Goal: Task Accomplishment & Management: Complete application form

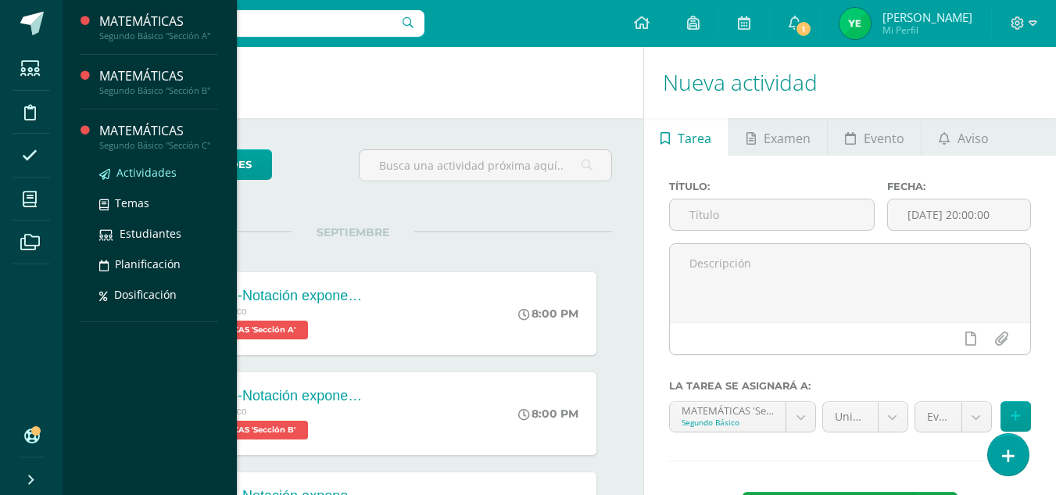
click at [143, 173] on span "Actividades" at bounding box center [146, 172] width 60 height 15
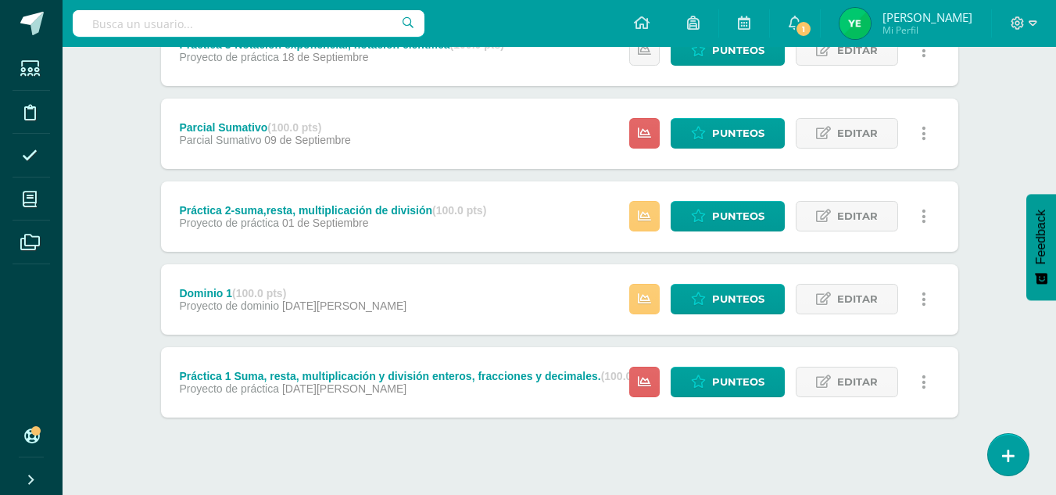
scroll to position [660, 0]
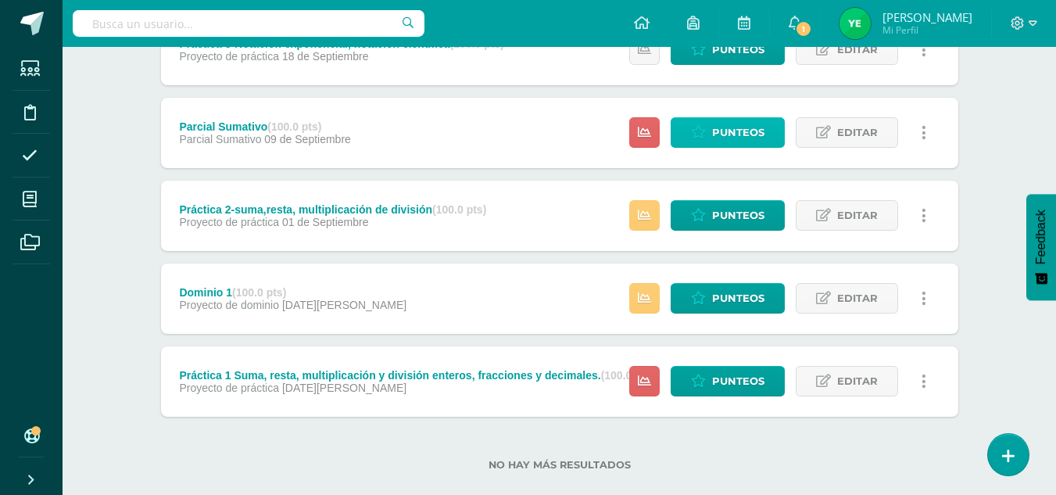
click at [714, 137] on span "Punteos" at bounding box center [738, 132] width 52 height 29
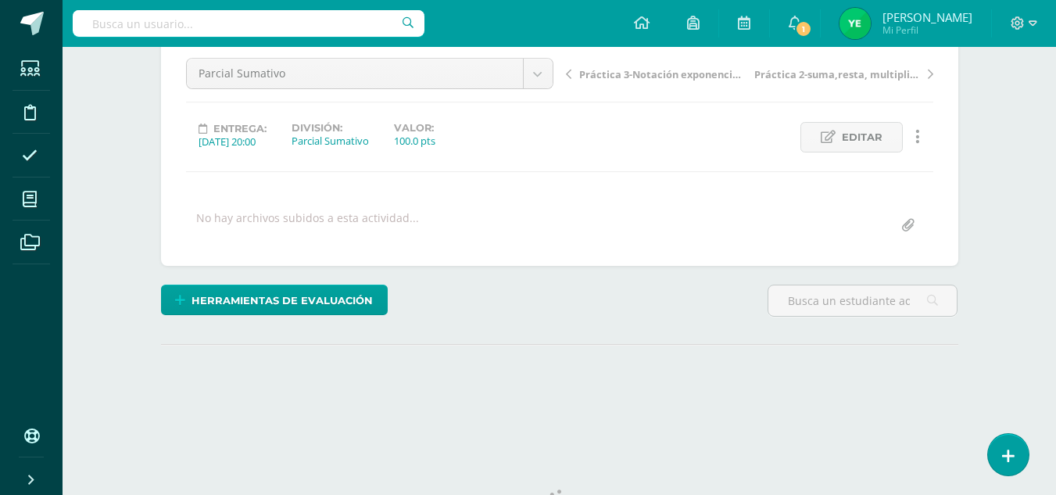
scroll to position [218, 0]
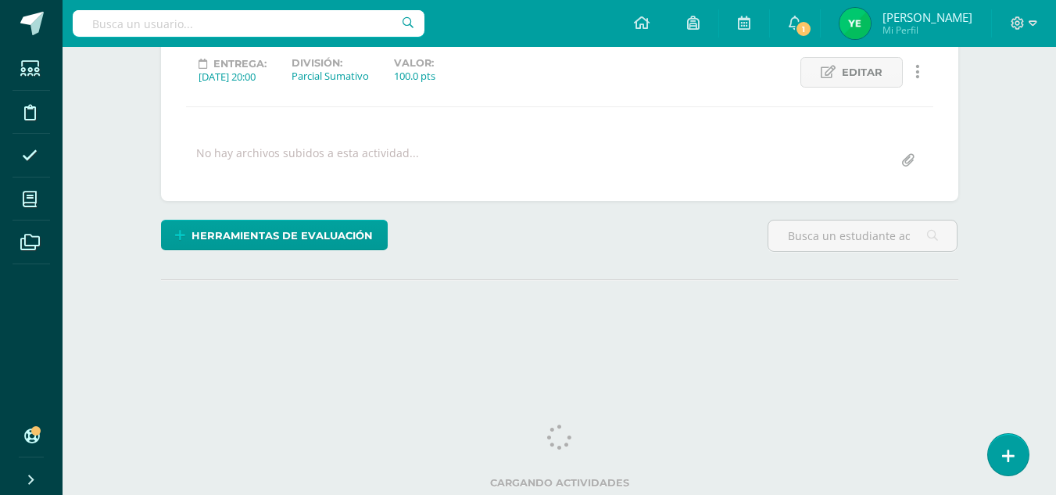
click at [903, 163] on input "file" at bounding box center [908, 160] width 30 height 30
type input "C:\fakepath\Escala de rango Parcial Sumativo 1 Bloque IV - Segundo-C..pdf"
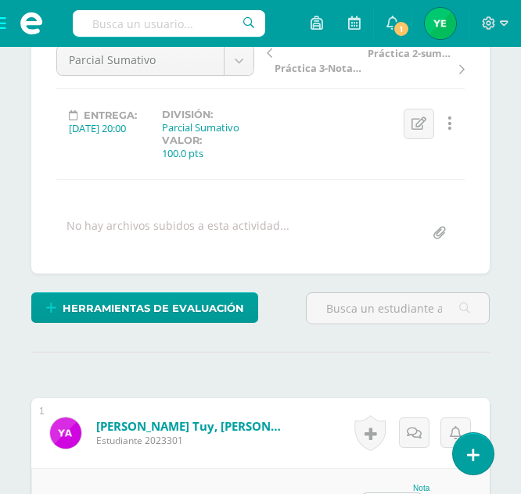
scroll to position [175, 0]
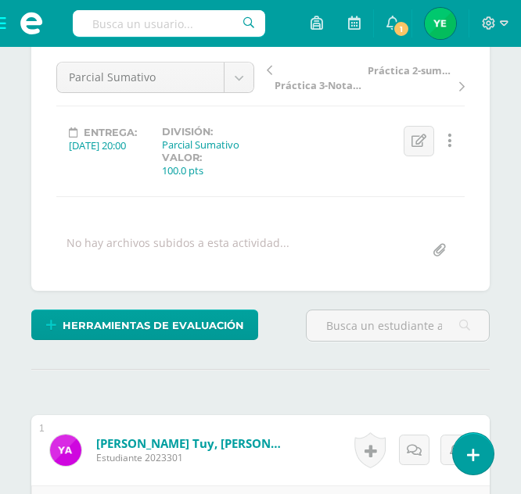
click at [434, 249] on input "file" at bounding box center [439, 250] width 30 height 30
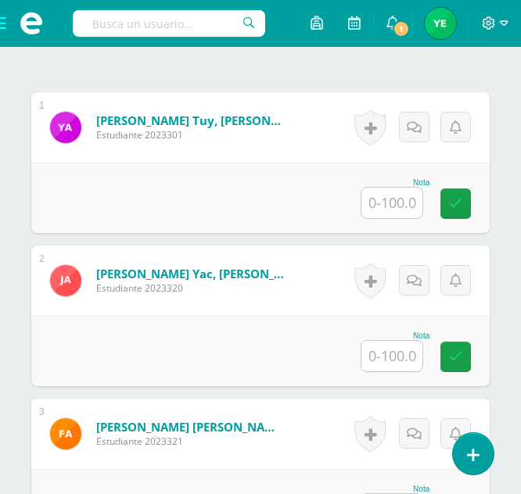
scroll to position [560, 0]
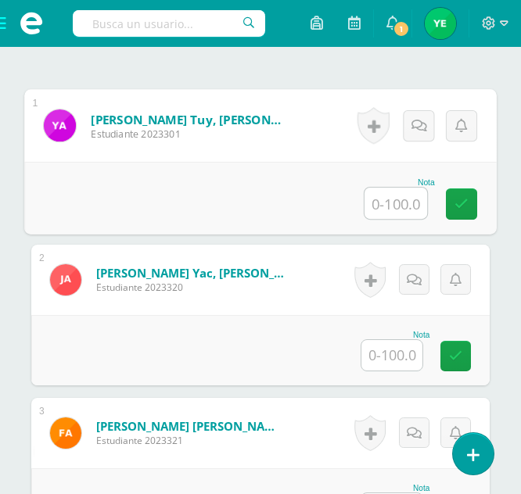
click at [399, 202] on input "text" at bounding box center [395, 203] width 63 height 31
type input "89"
click at [453, 206] on link at bounding box center [461, 203] width 31 height 31
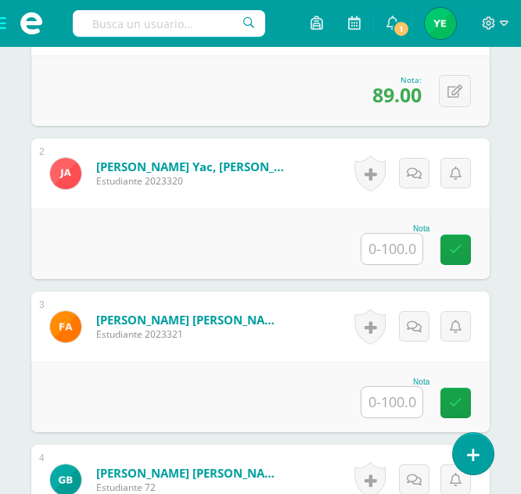
scroll to position [669, 0]
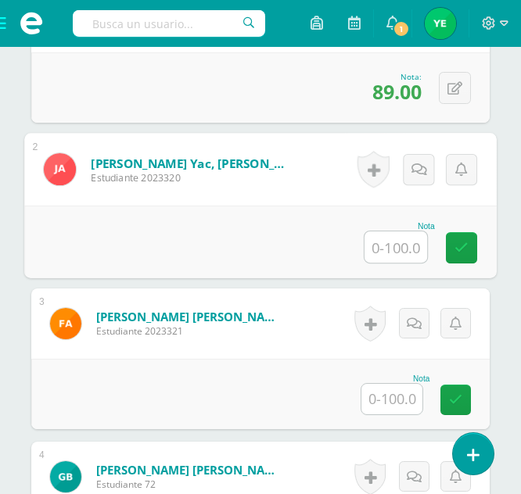
click at [371, 249] on input "text" at bounding box center [395, 246] width 63 height 31
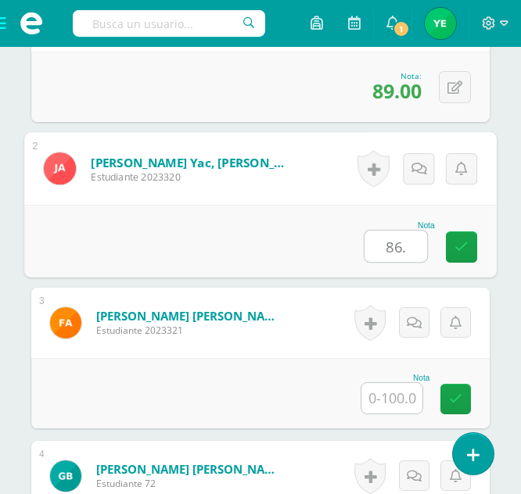
type input "86.5"
click at [463, 257] on link at bounding box center [461, 246] width 31 height 31
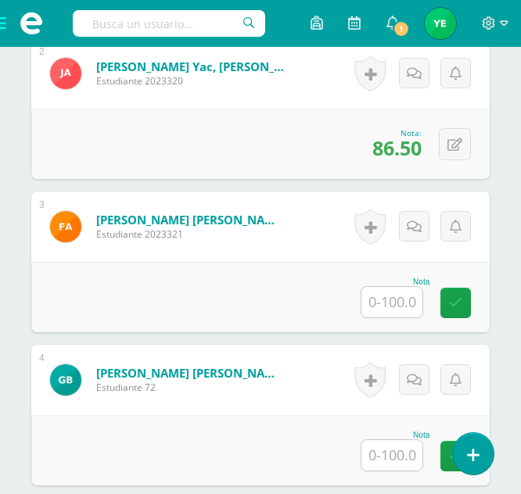
scroll to position [767, 0]
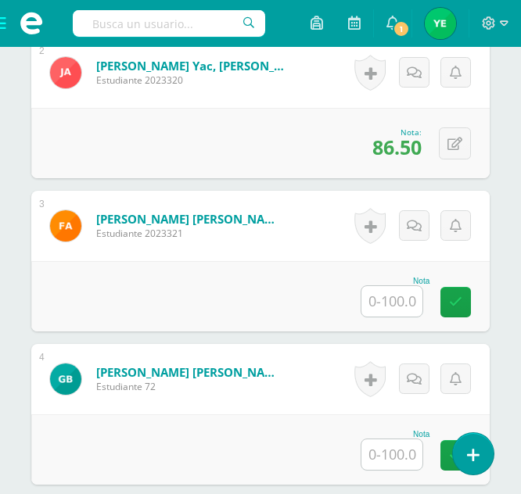
click at [378, 319] on div "Nota" at bounding box center [260, 296] width 458 height 70
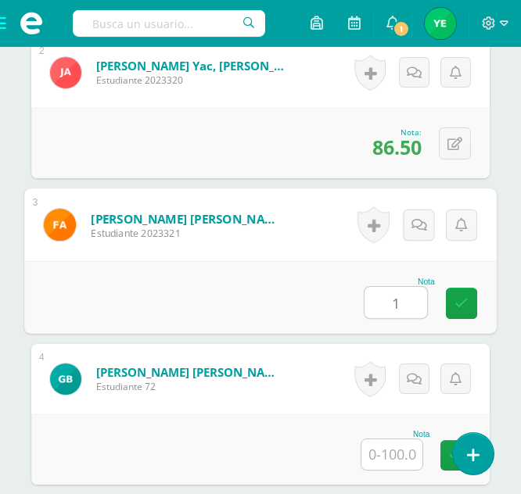
click at [378, 310] on input "1" at bounding box center [395, 302] width 63 height 31
type input "100"
click at [461, 295] on link at bounding box center [461, 303] width 31 height 31
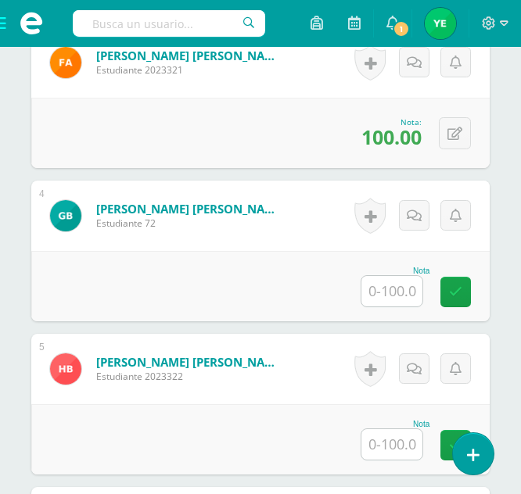
scroll to position [931, 0]
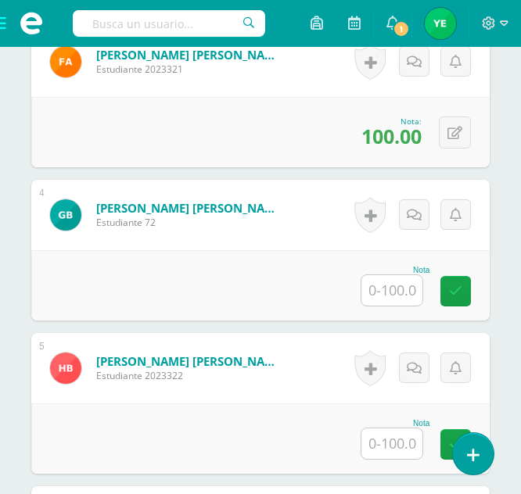
click at [388, 295] on input "text" at bounding box center [391, 290] width 61 height 30
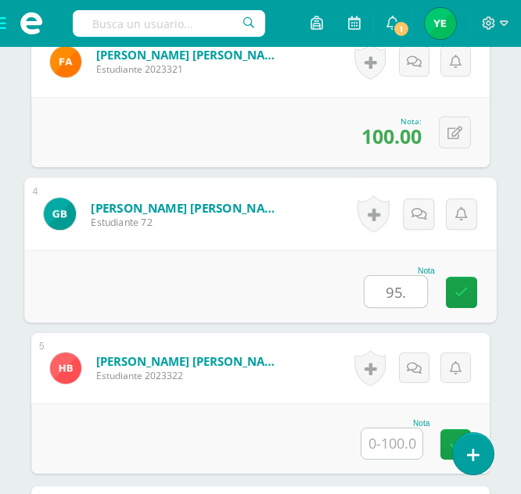
type input "95.5"
click at [446, 293] on link at bounding box center [461, 292] width 31 height 31
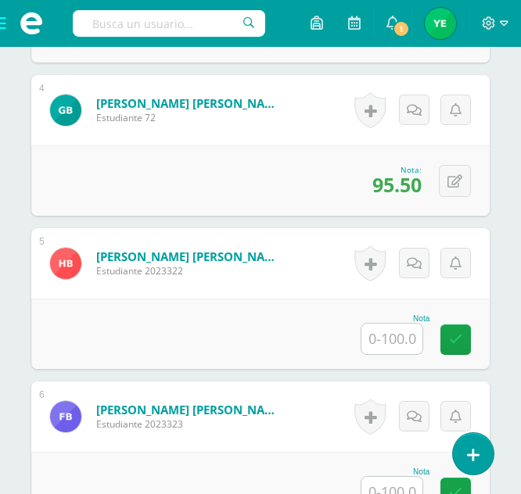
scroll to position [1037, 0]
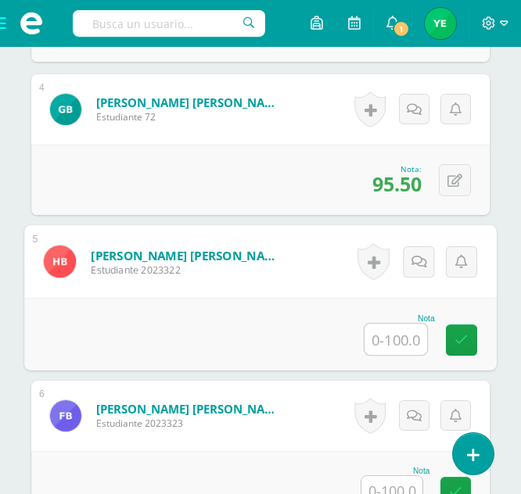
click at [396, 340] on input "text" at bounding box center [395, 339] width 63 height 31
type input "82"
click at [449, 345] on link at bounding box center [461, 339] width 31 height 31
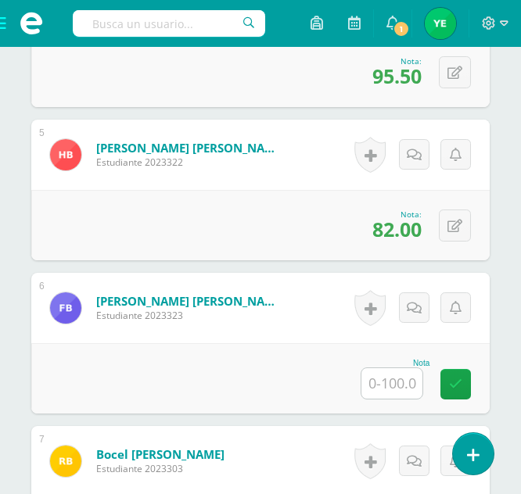
scroll to position [1145, 0]
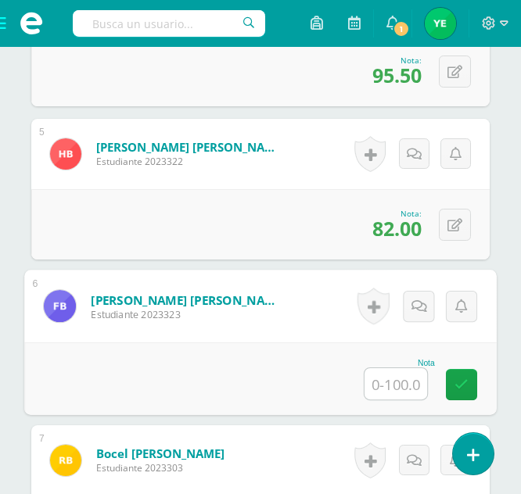
click at [384, 384] on input "text" at bounding box center [395, 383] width 63 height 31
type input "84.5"
click at [456, 386] on icon at bounding box center [461, 384] width 14 height 13
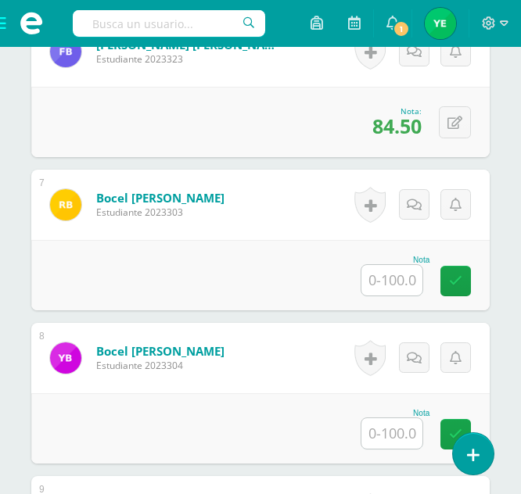
scroll to position [1402, 0]
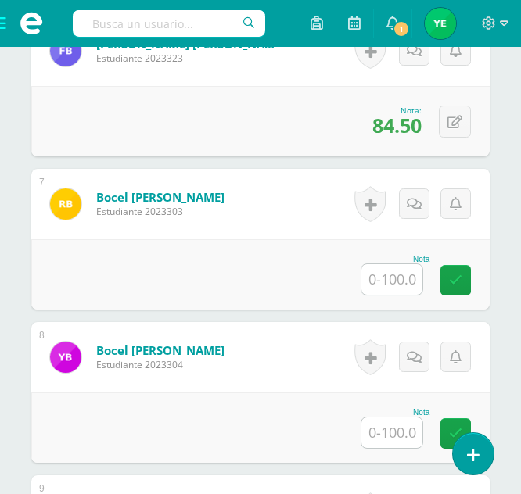
click at [388, 285] on input "text" at bounding box center [391, 279] width 61 height 30
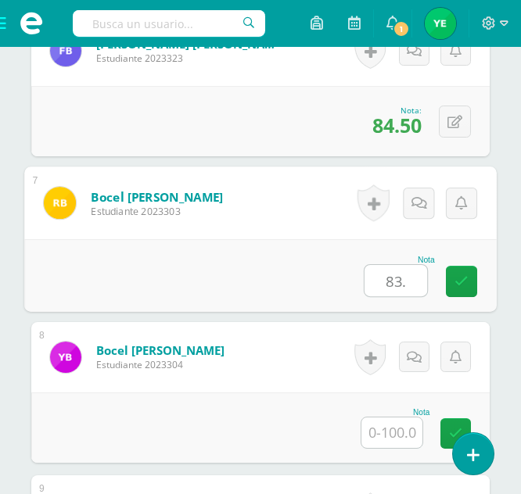
type input "83.4"
click at [460, 281] on icon at bounding box center [461, 280] width 14 height 13
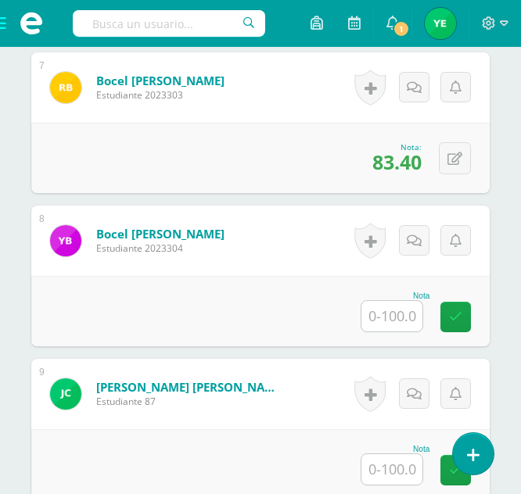
scroll to position [1525, 0]
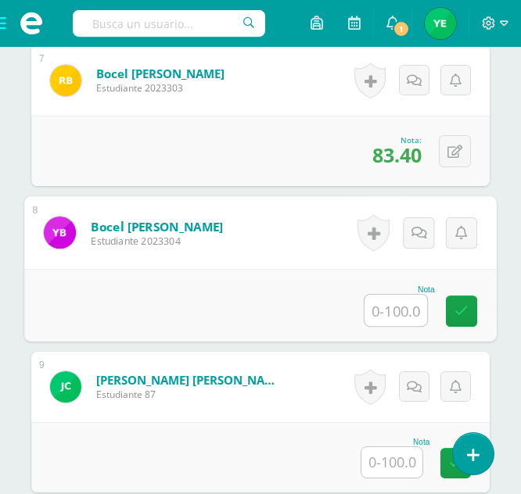
click at [394, 311] on input "text" at bounding box center [395, 310] width 63 height 31
type input "94.5"
click at [469, 313] on link at bounding box center [461, 310] width 31 height 31
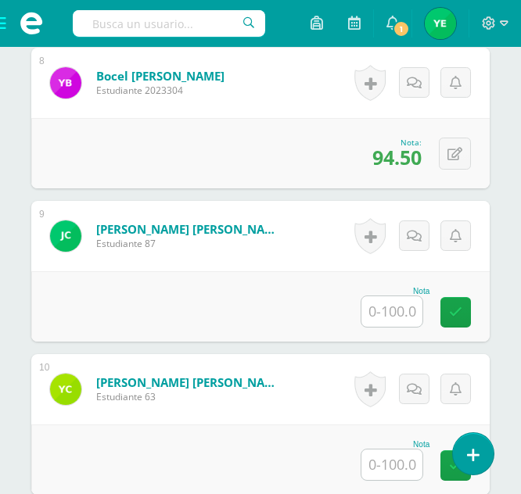
scroll to position [1677, 0]
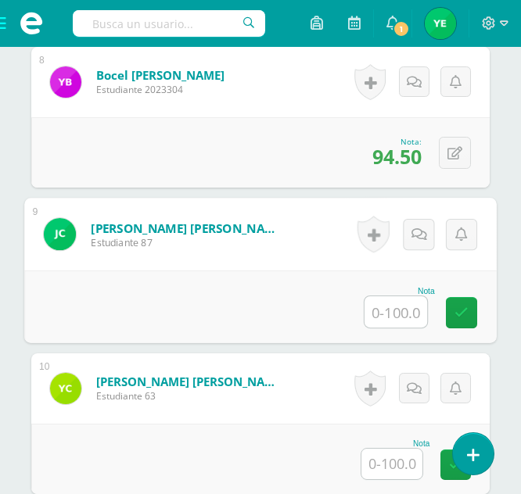
click at [395, 318] on input "text" at bounding box center [395, 311] width 63 height 31
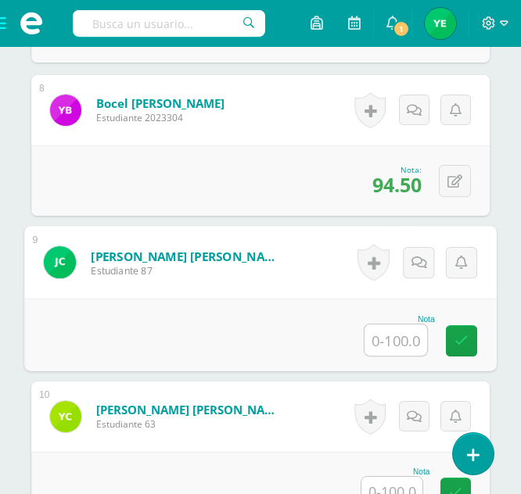
scroll to position [1650, 0]
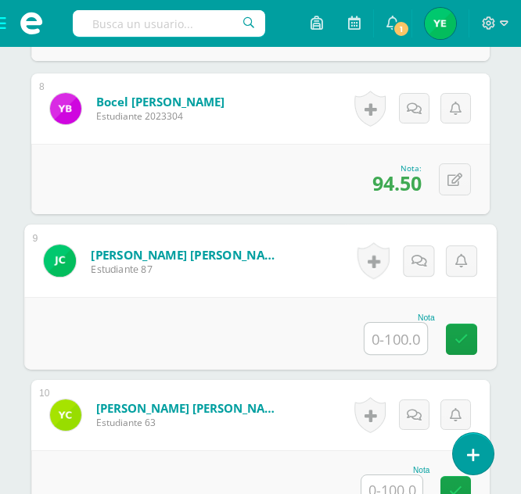
click at [400, 342] on input "text" at bounding box center [395, 338] width 63 height 31
type input "94.2"
click at [455, 338] on icon at bounding box center [461, 338] width 14 height 13
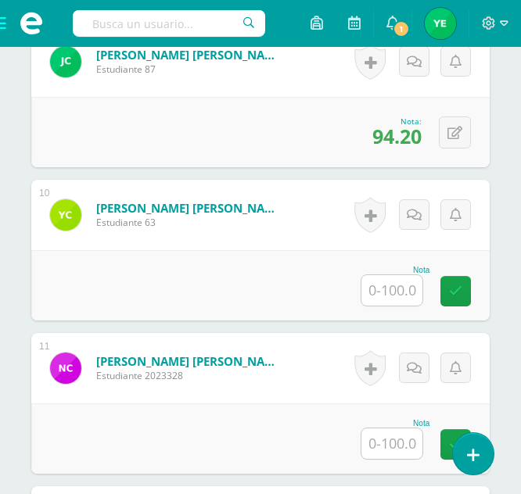
scroll to position [1851, 0]
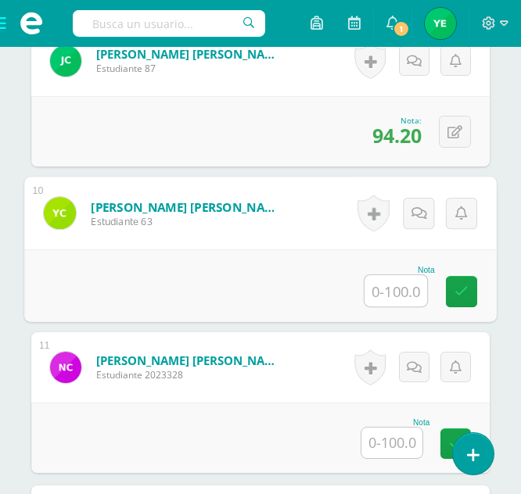
click at [389, 303] on input "text" at bounding box center [395, 290] width 63 height 31
type input "95"
click at [461, 292] on icon at bounding box center [461, 291] width 14 height 13
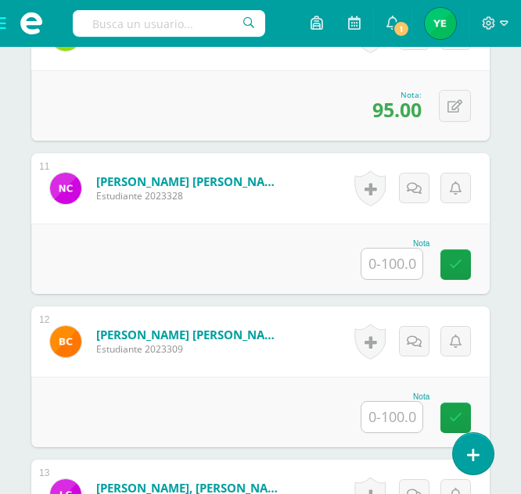
scroll to position [2047, 0]
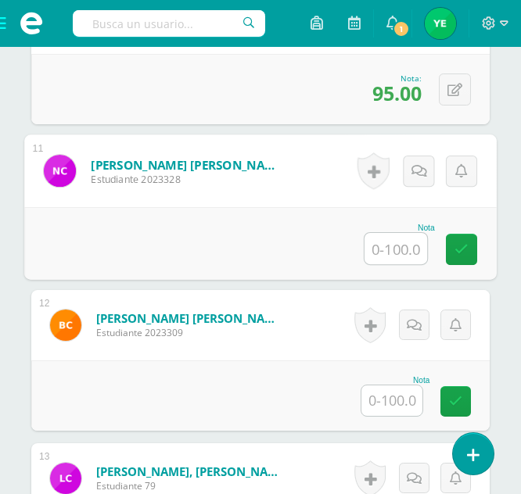
click at [385, 245] on input "text" at bounding box center [395, 248] width 63 height 31
type input "61.6"
click at [466, 255] on icon at bounding box center [461, 248] width 14 height 13
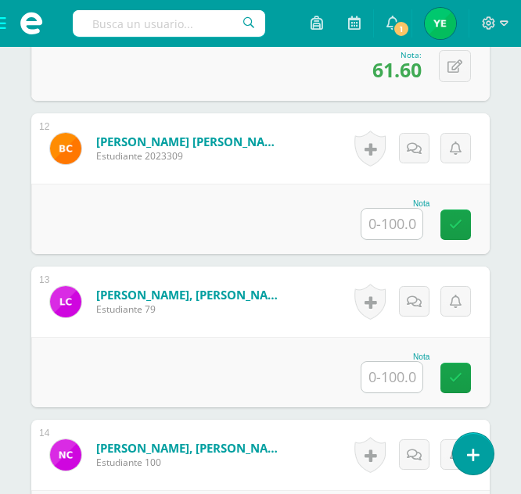
scroll to position [2225, 0]
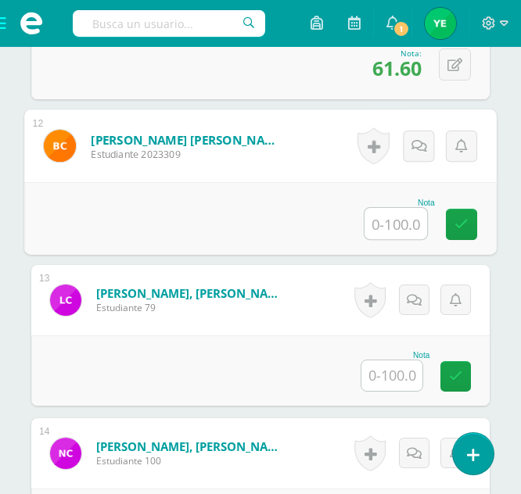
click at [389, 229] on input "text" at bounding box center [395, 223] width 63 height 31
type input "61"
click at [454, 228] on icon at bounding box center [461, 223] width 14 height 13
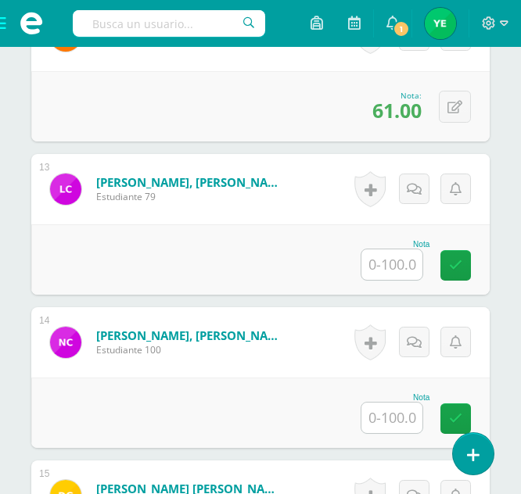
scroll to position [2337, 0]
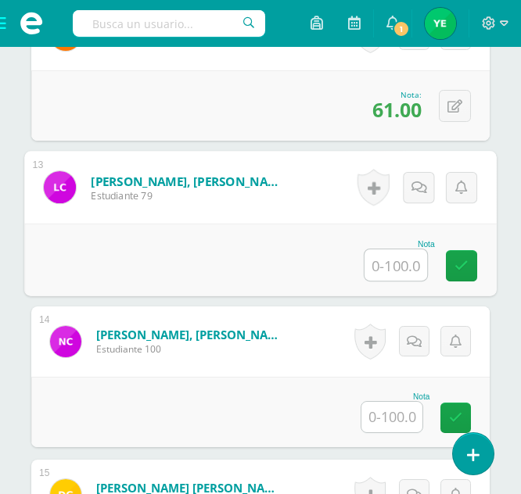
click at [394, 262] on input "text" at bounding box center [395, 264] width 63 height 31
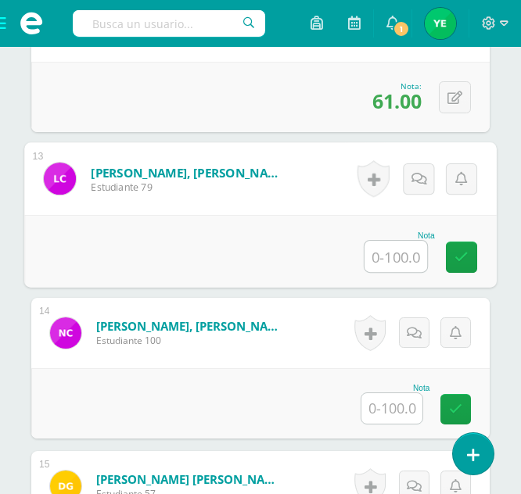
scroll to position [2355, 0]
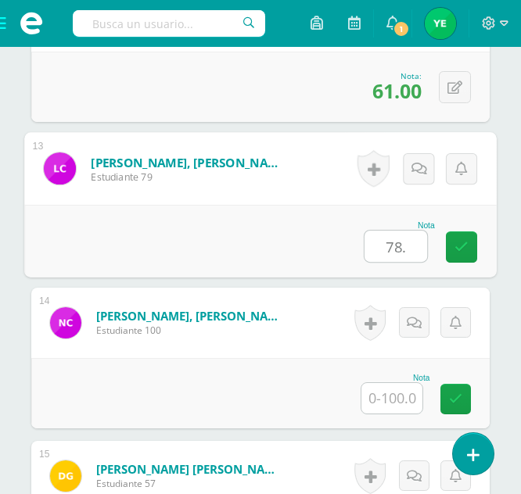
type input "78.2"
click at [460, 260] on link at bounding box center [461, 246] width 31 height 31
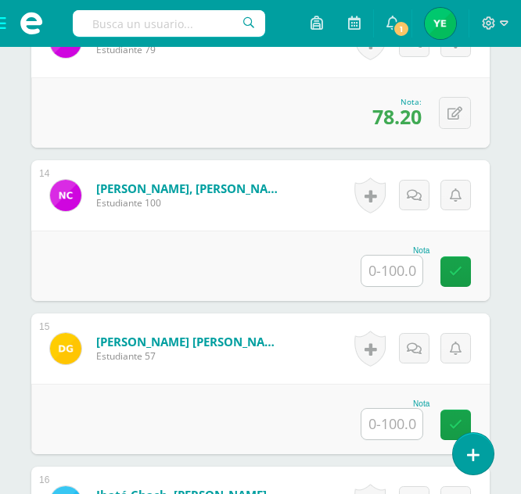
scroll to position [2483, 0]
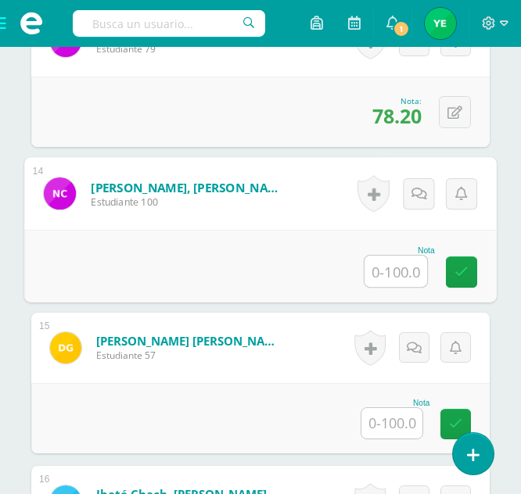
click at [396, 270] on input "text" at bounding box center [395, 271] width 63 height 31
type input "90.1"
click at [462, 267] on icon at bounding box center [461, 271] width 14 height 13
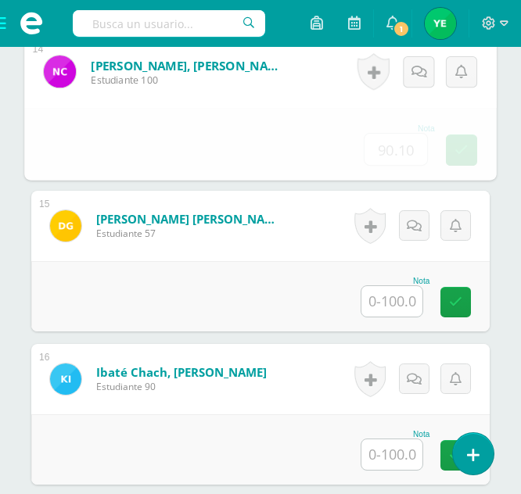
scroll to position [2607, 0]
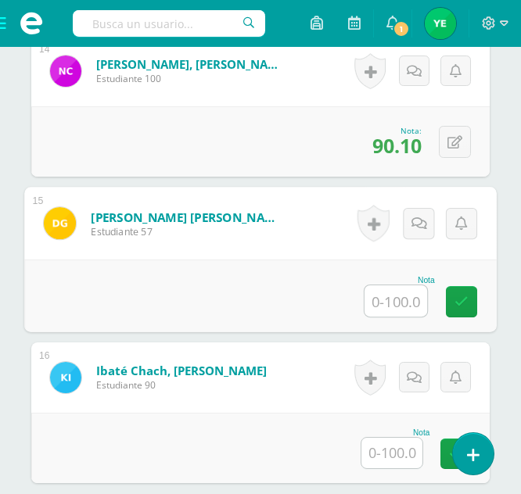
click at [387, 309] on input "text" at bounding box center [395, 300] width 63 height 31
type input "78"
click at [453, 299] on link at bounding box center [461, 301] width 31 height 31
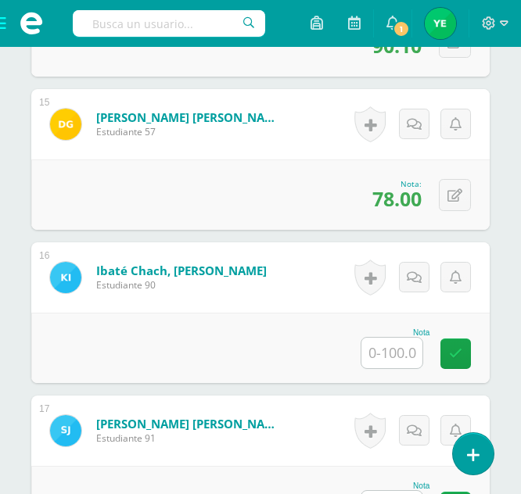
scroll to position [2728, 0]
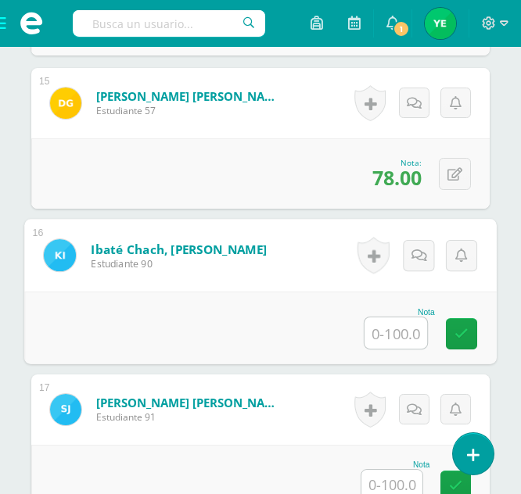
click at [388, 338] on input "text" at bounding box center [395, 332] width 63 height 31
type input "100"
click at [449, 340] on link at bounding box center [461, 333] width 31 height 31
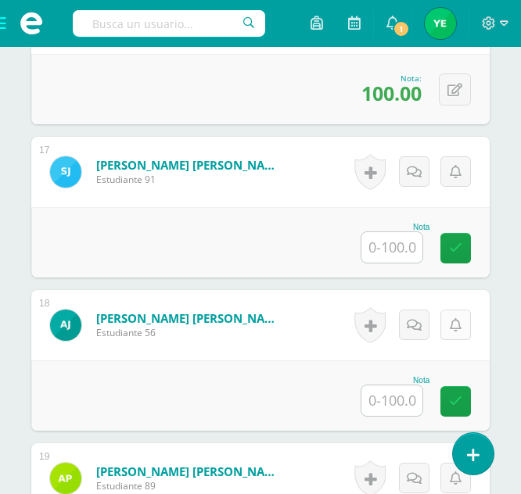
scroll to position [2967, 0]
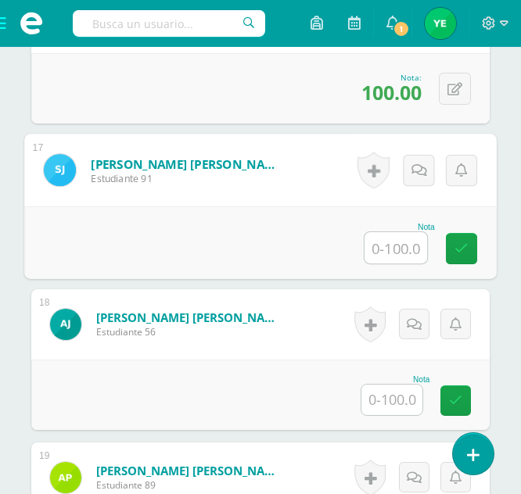
click at [396, 254] on input "text" at bounding box center [395, 247] width 63 height 31
type input "77.6"
click at [458, 245] on icon at bounding box center [461, 248] width 14 height 13
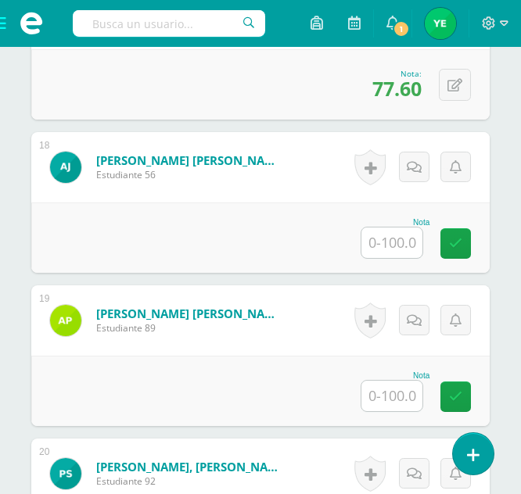
scroll to position [3124, 0]
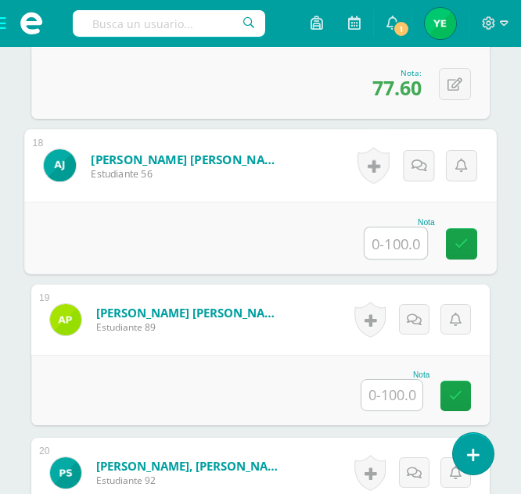
click at [386, 247] on input "text" at bounding box center [395, 242] width 63 height 31
type input "86.5"
click at [457, 249] on icon at bounding box center [461, 243] width 14 height 13
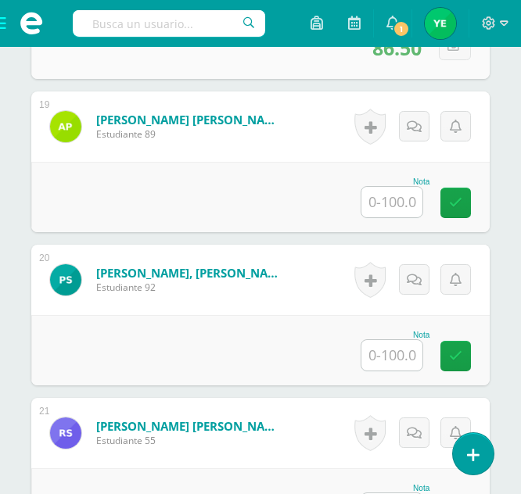
scroll to position [3319, 0]
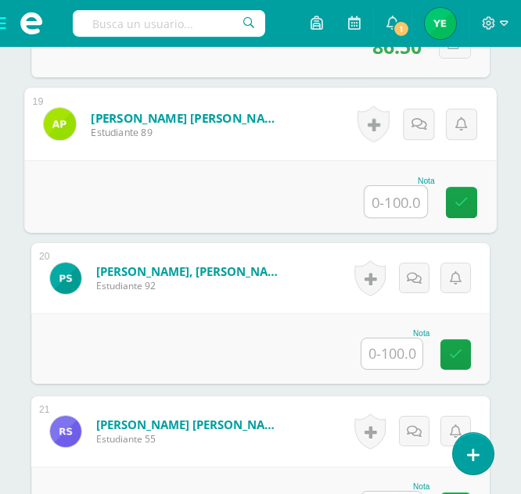
click at [388, 207] on input "text" at bounding box center [395, 201] width 63 height 31
type input "88.8"
click at [452, 206] on link at bounding box center [461, 202] width 31 height 31
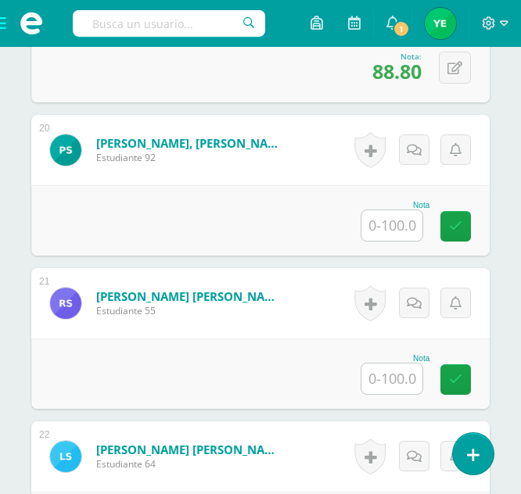
scroll to position [3450, 0]
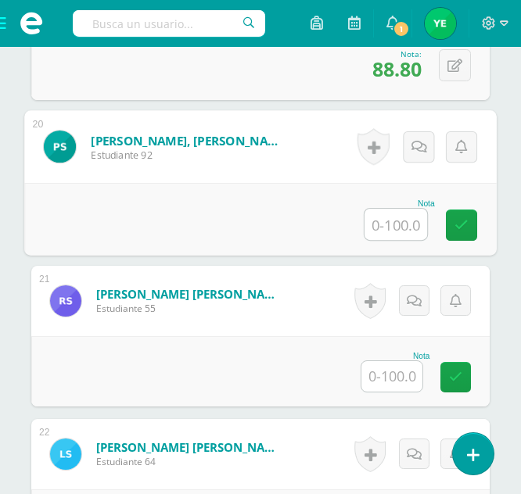
click at [377, 225] on input "text" at bounding box center [395, 224] width 63 height 31
type input "78.5"
click at [454, 228] on icon at bounding box center [461, 224] width 14 height 13
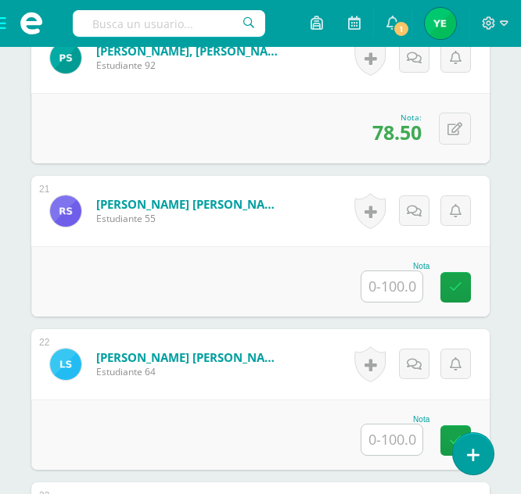
scroll to position [3540, 0]
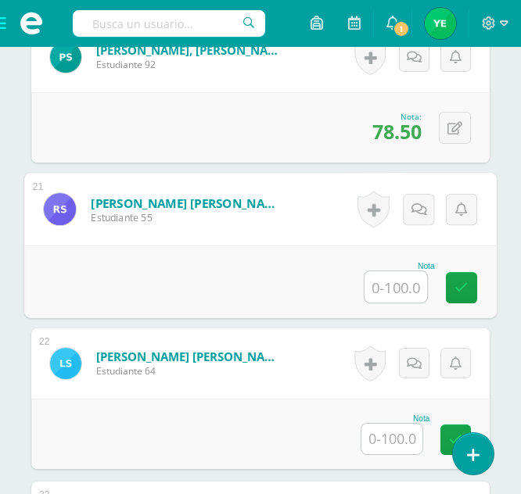
click at [397, 282] on input "text" at bounding box center [395, 286] width 63 height 31
type input "94.2"
click at [467, 290] on link at bounding box center [461, 287] width 31 height 31
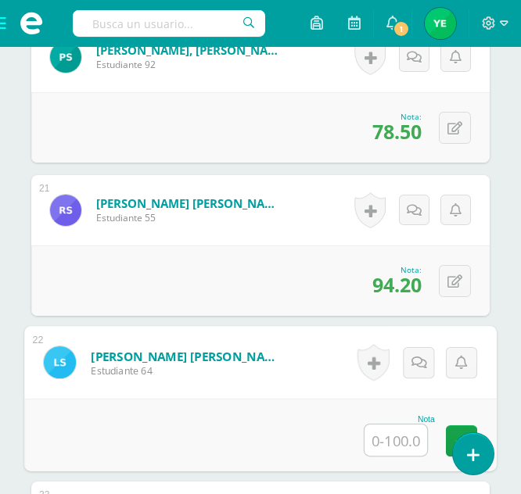
click at [389, 433] on input "text" at bounding box center [395, 439] width 63 height 31
type input "93.5"
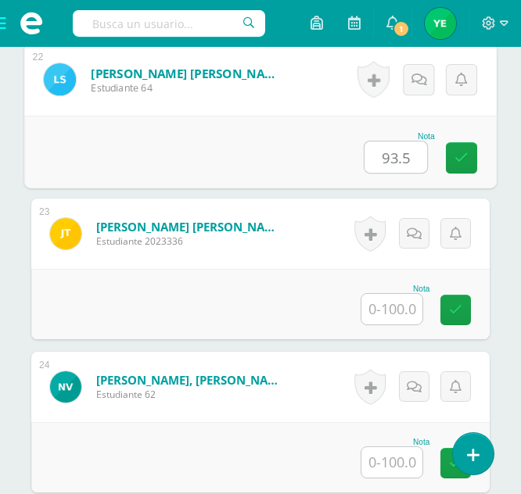
scroll to position [3825, 0]
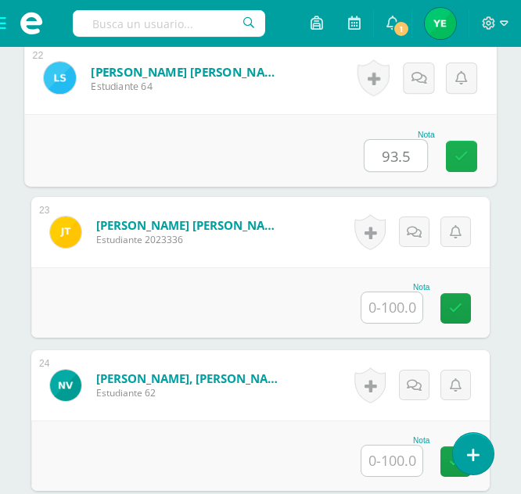
click at [457, 171] on link at bounding box center [461, 156] width 31 height 31
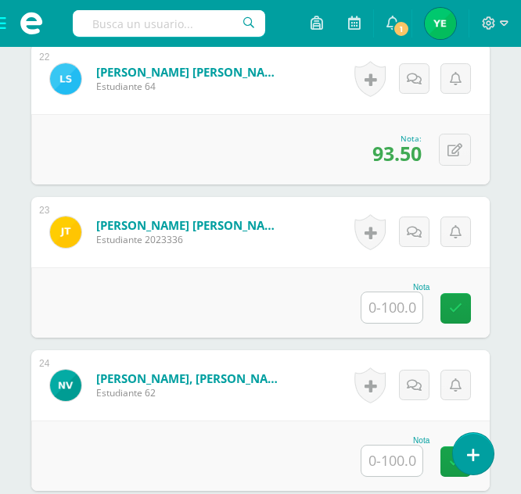
click at [392, 320] on input "text" at bounding box center [391, 307] width 61 height 30
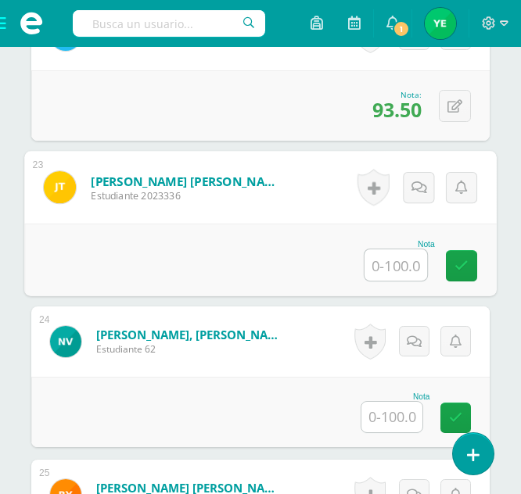
scroll to position [3874, 0]
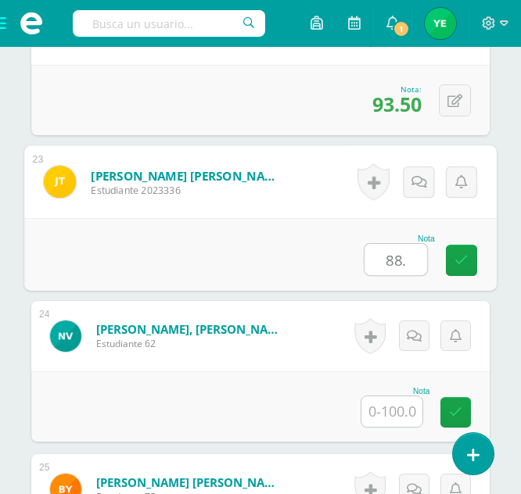
type input "88.5"
click at [468, 270] on link at bounding box center [461, 260] width 31 height 31
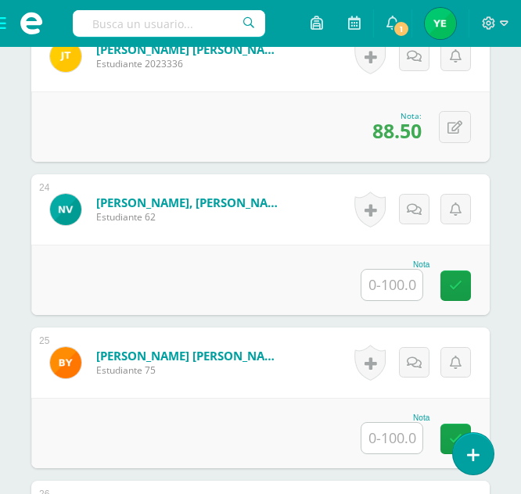
scroll to position [4007, 0]
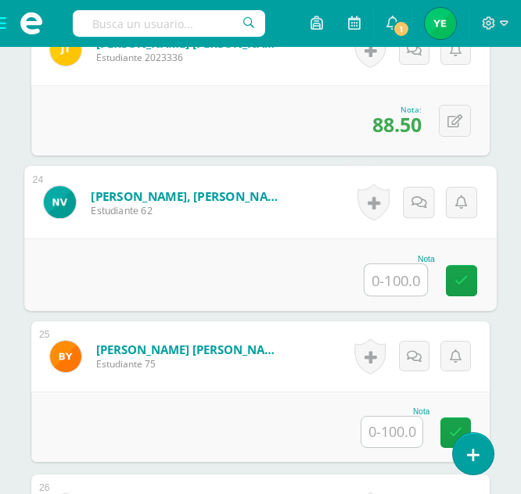
click at [381, 281] on input "text" at bounding box center [395, 279] width 63 height 31
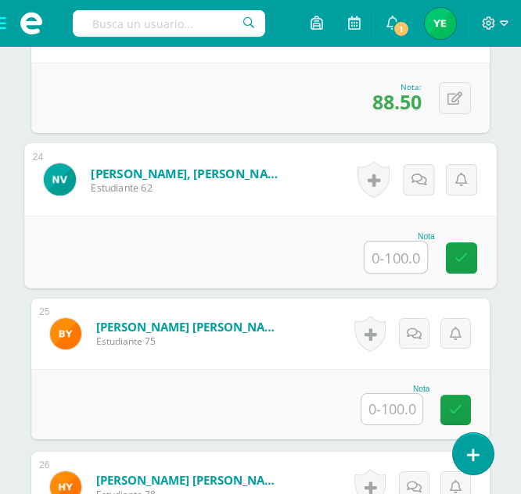
scroll to position [4028, 0]
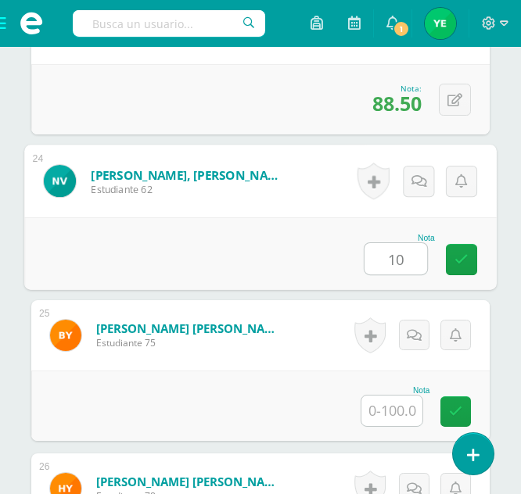
type input "100"
click at [467, 264] on icon at bounding box center [461, 258] width 14 height 13
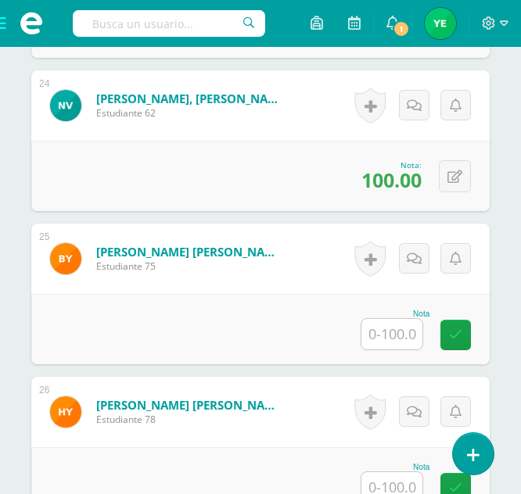
scroll to position [4127, 0]
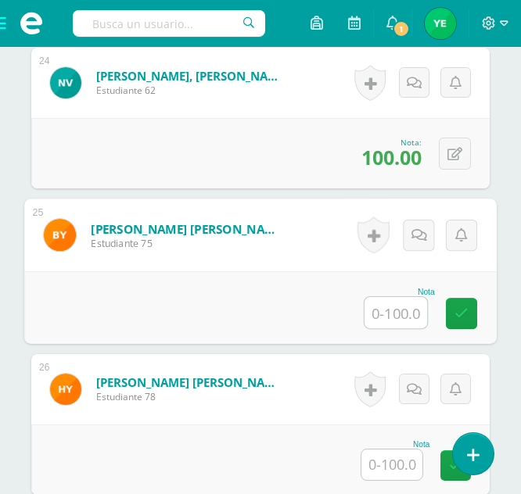
click at [386, 316] on input "text" at bounding box center [395, 312] width 63 height 31
type input "93.5"
click at [457, 319] on icon at bounding box center [461, 312] width 14 height 13
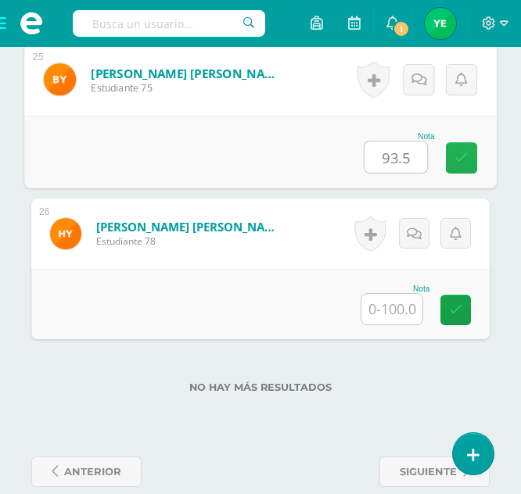
scroll to position [4308, 0]
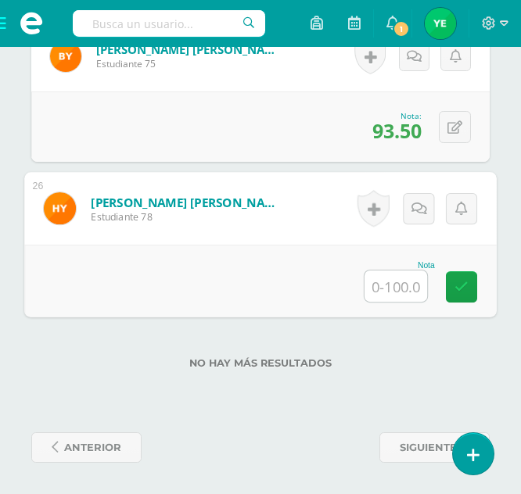
click at [398, 292] on input "text" at bounding box center [395, 285] width 63 height 31
type input "86.7"
click at [446, 292] on link at bounding box center [461, 286] width 31 height 31
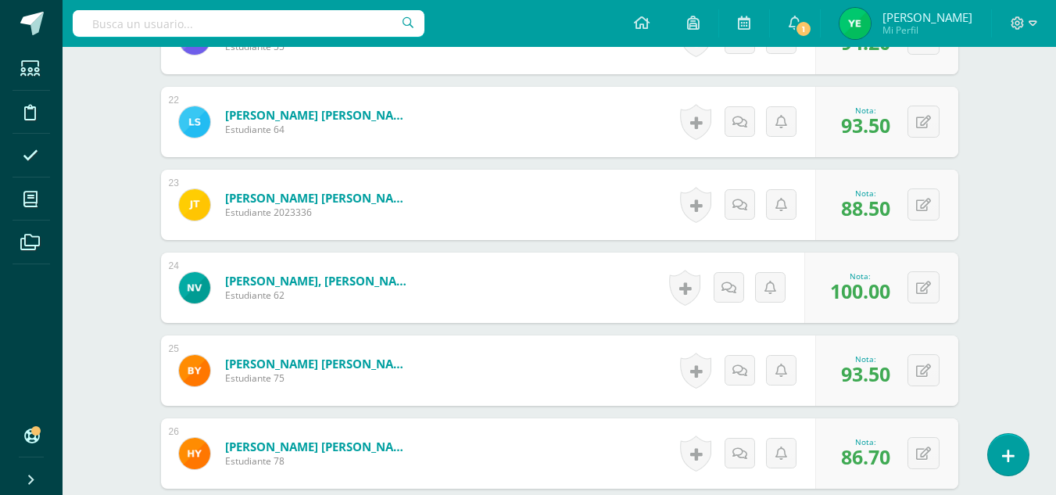
scroll to position [2369, 0]
